Goal: Task Accomplishment & Management: Manage account settings

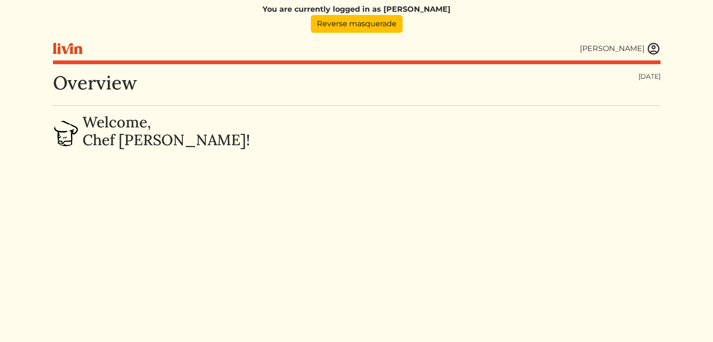
click at [655, 51] on img at bounding box center [653, 49] width 14 height 14
click at [656, 45] on img at bounding box center [653, 49] width 14 height 14
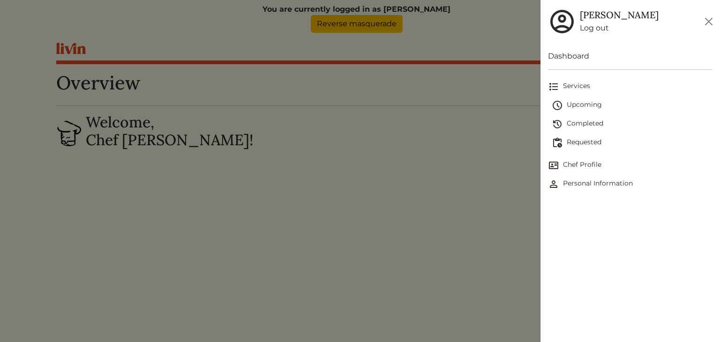
click at [572, 159] on link "Chef Profile" at bounding box center [630, 165] width 164 height 19
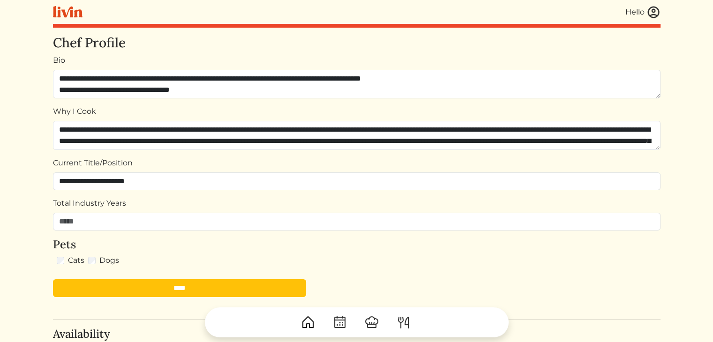
click at [651, 6] on img at bounding box center [653, 12] width 14 height 14
click at [655, 12] on img at bounding box center [653, 12] width 14 height 14
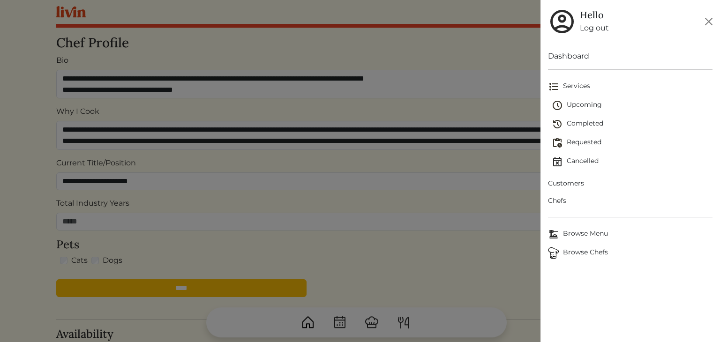
click at [578, 102] on span "Upcoming" at bounding box center [632, 105] width 161 height 11
